Goal: Check status: Check status

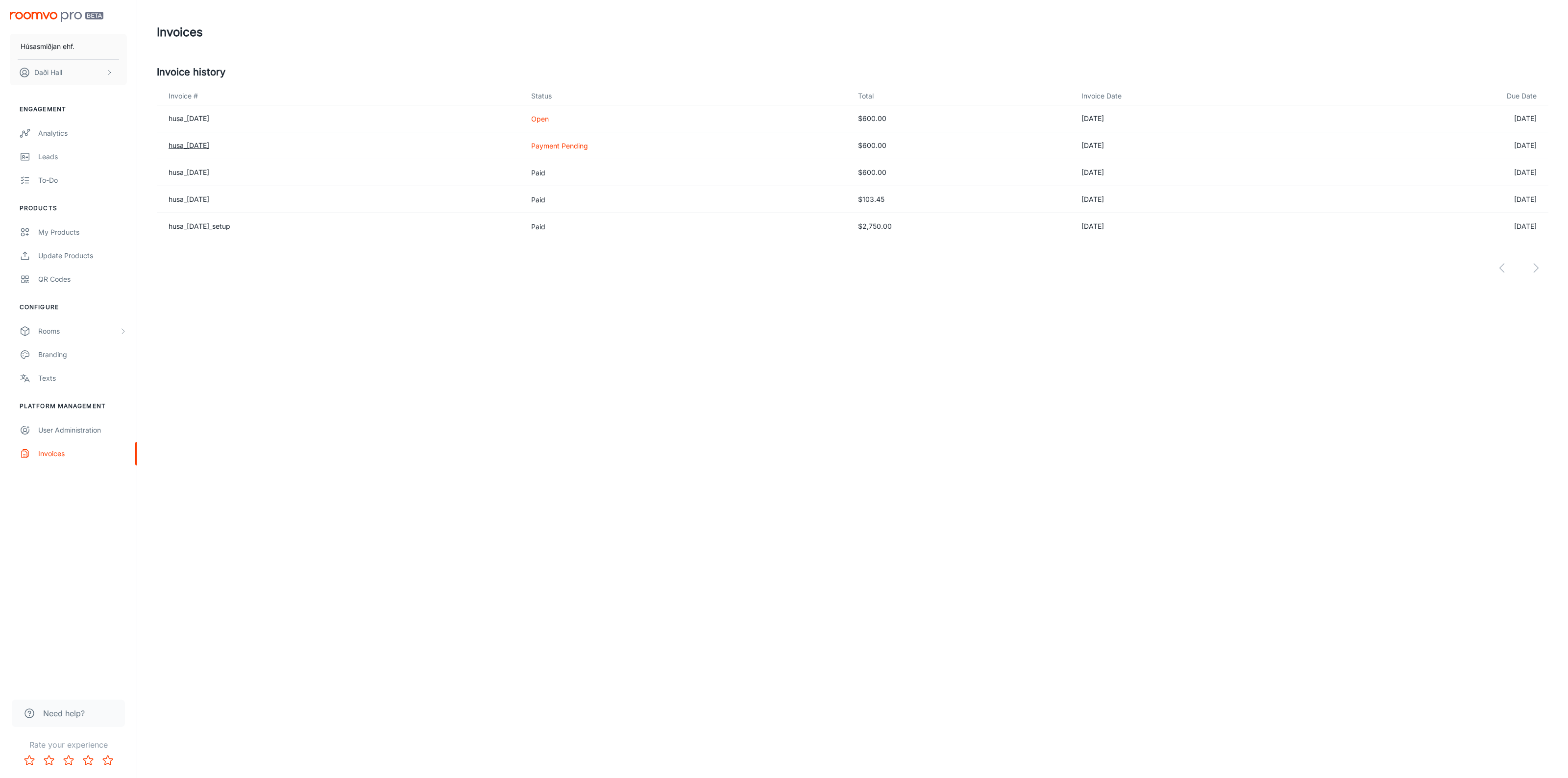
click at [206, 145] on link "husa_[DATE]" at bounding box center [189, 145] width 40 height 8
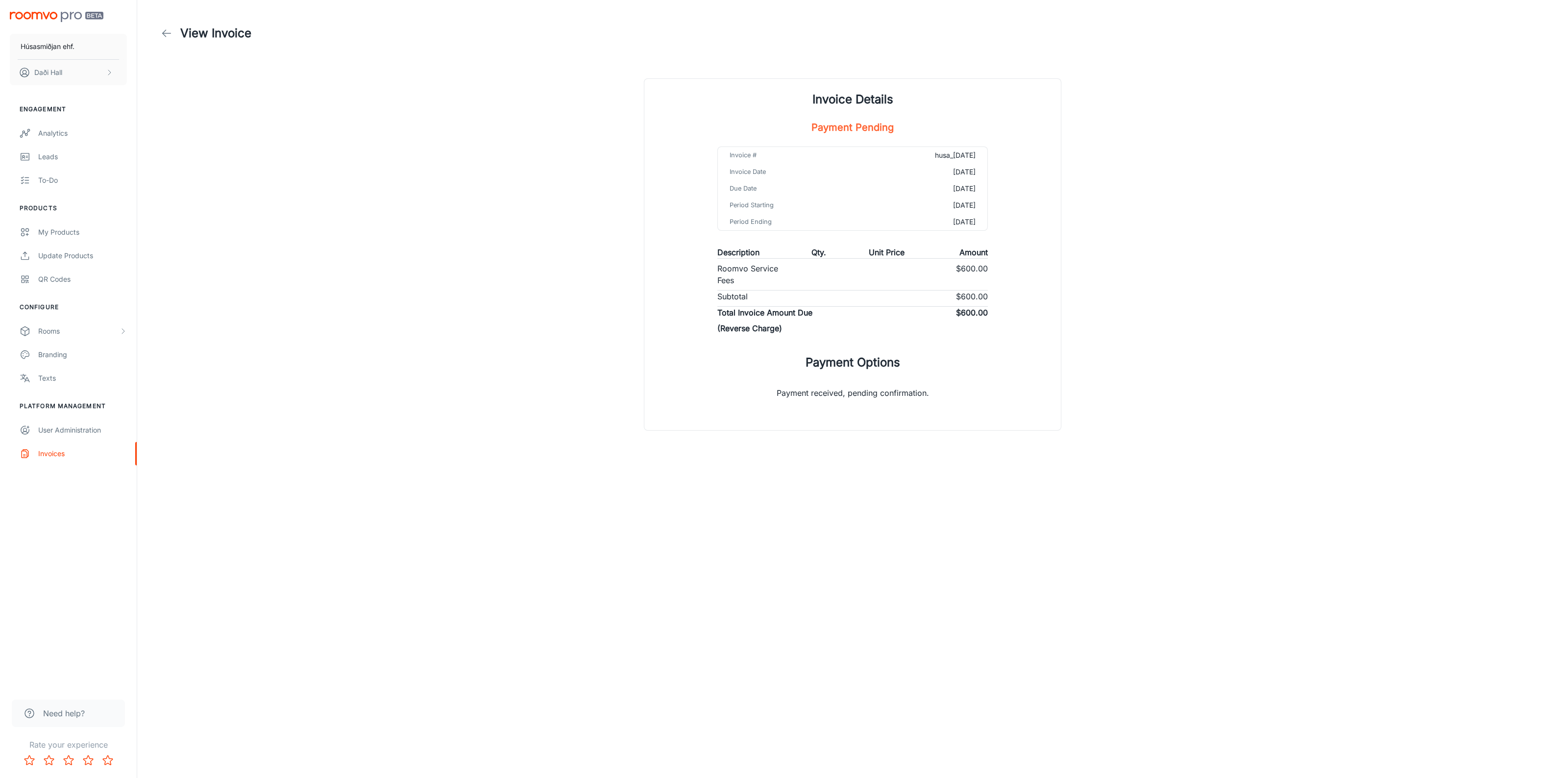
click at [163, 33] on polyline at bounding box center [165, 34] width 3 height 7
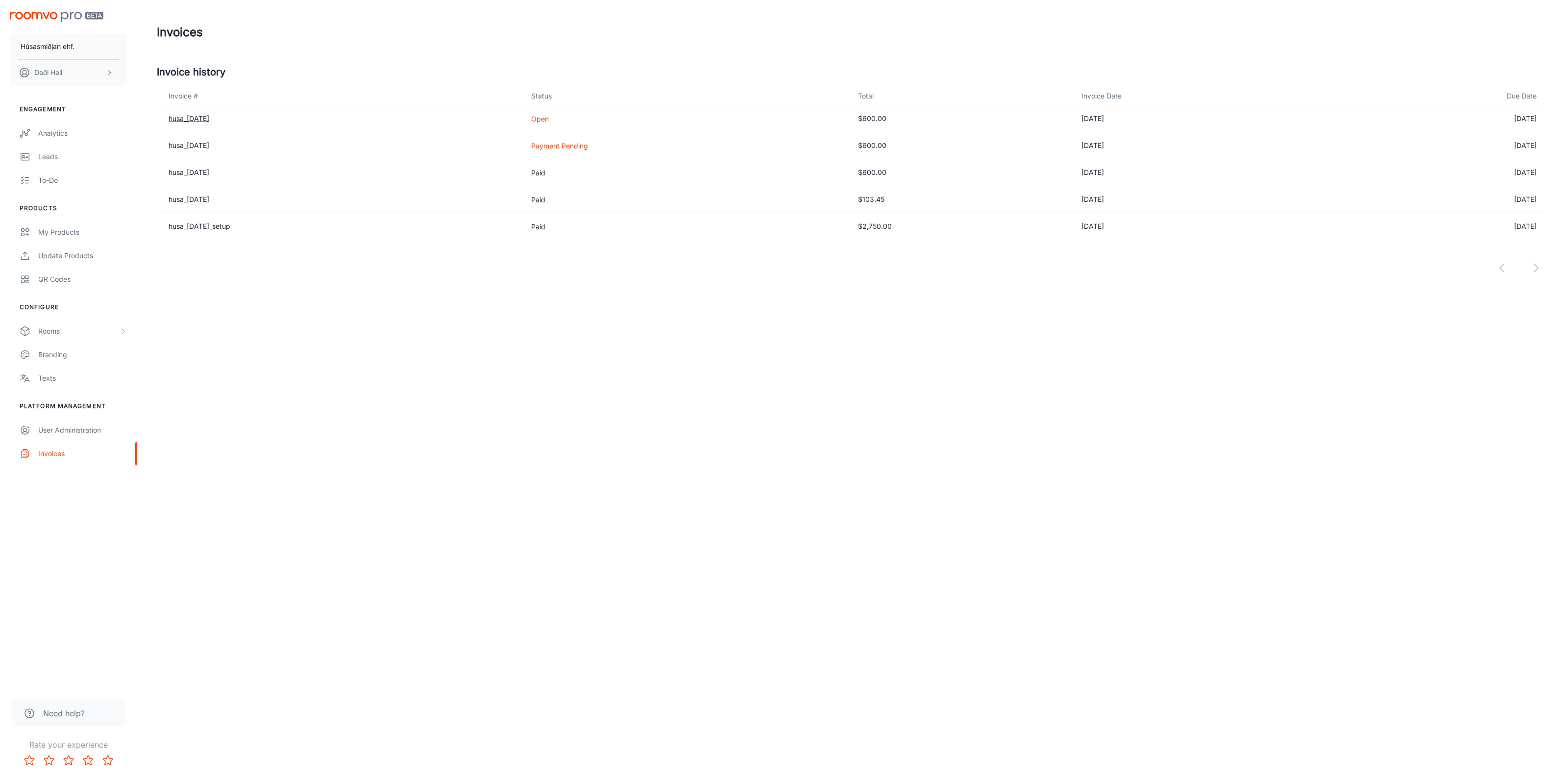
click at [196, 120] on link "husa_[DATE]" at bounding box center [189, 118] width 40 height 8
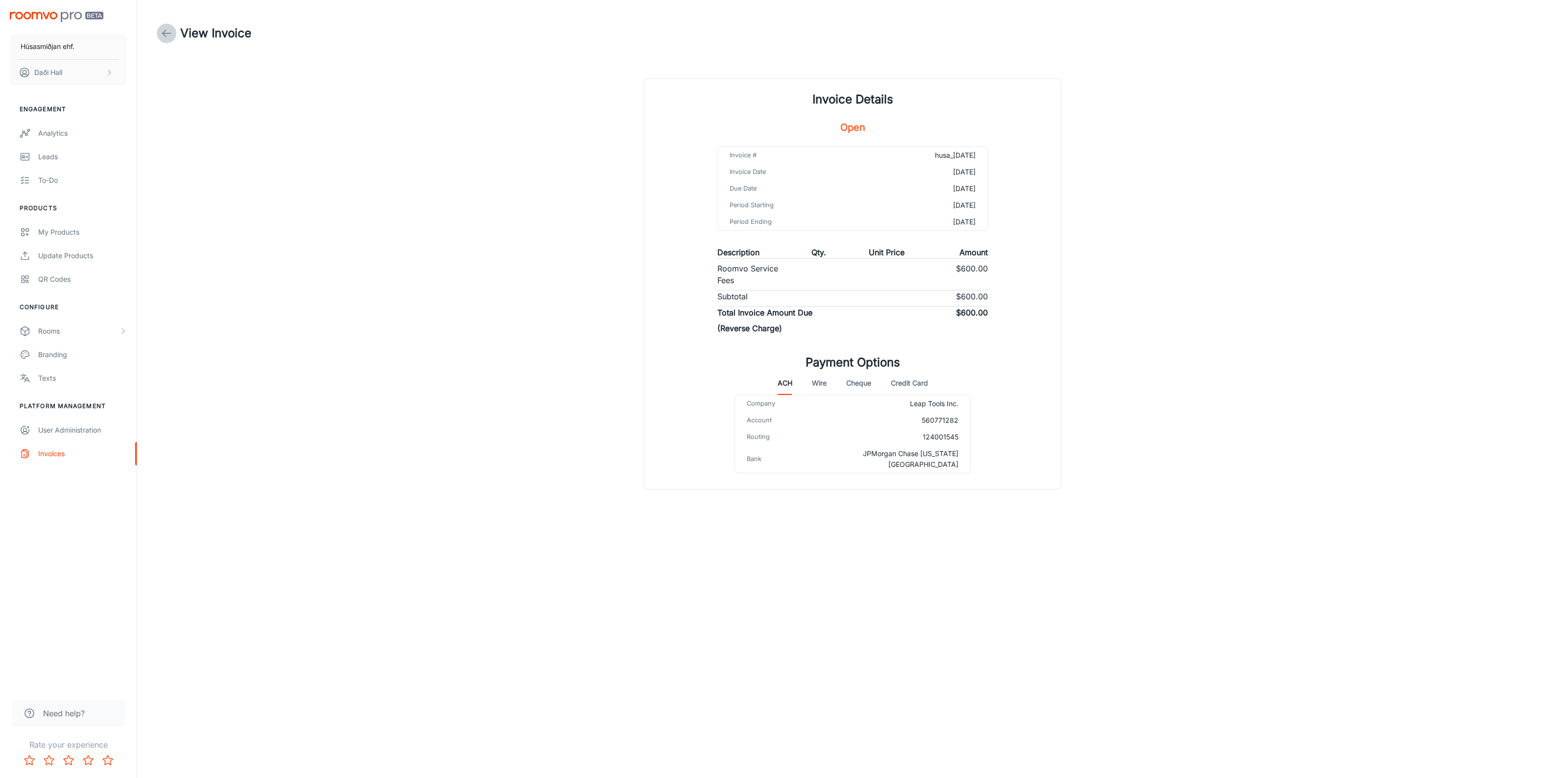
click at [163, 38] on icon at bounding box center [166, 34] width 12 height 12
